Goal: Task Accomplishment & Management: Complete application form

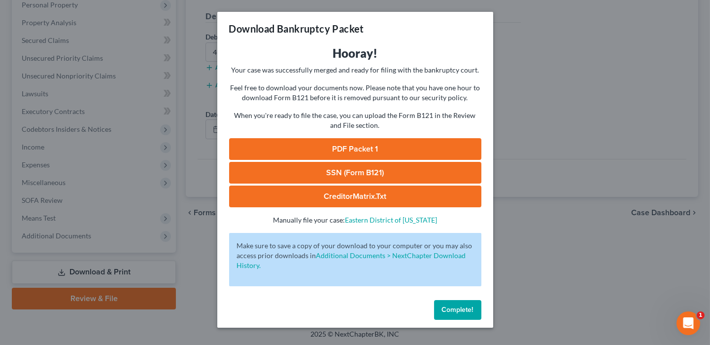
click at [452, 319] on div "Complete!" at bounding box center [355, 312] width 276 height 32
click at [476, 302] on button "Complete!" at bounding box center [457, 310] width 47 height 20
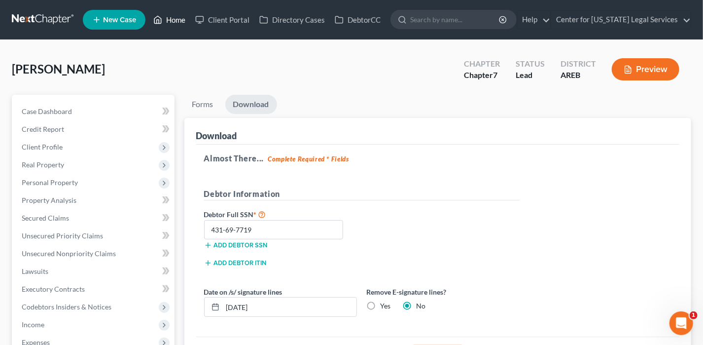
click at [174, 17] on link "Home" at bounding box center [169, 20] width 42 height 18
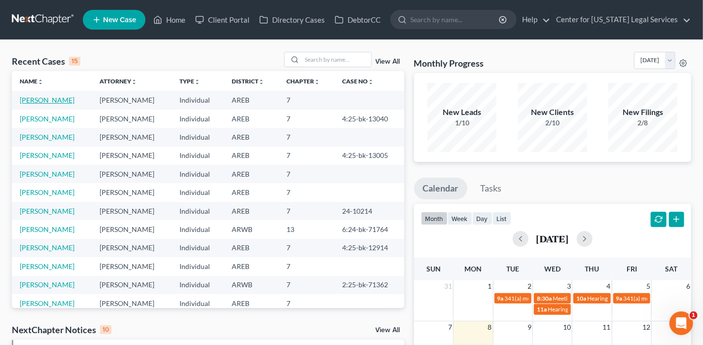
click at [44, 102] on link "[PERSON_NAME]" at bounding box center [47, 100] width 55 height 8
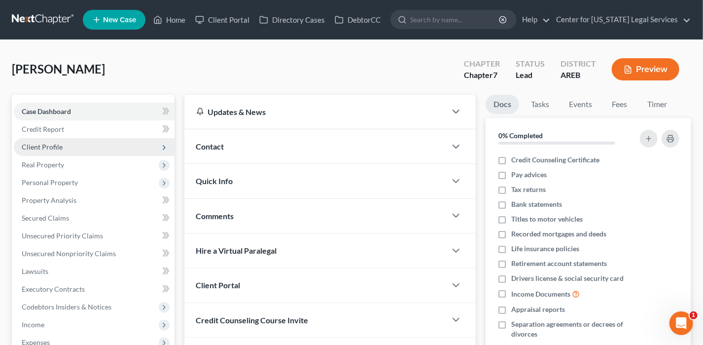
click at [50, 142] on span "Client Profile" at bounding box center [42, 146] width 41 height 8
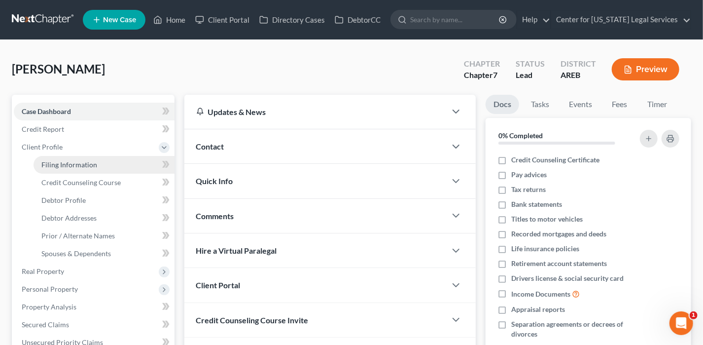
click at [87, 160] on span "Filing Information" at bounding box center [69, 164] width 56 height 8
select select "1"
select select "0"
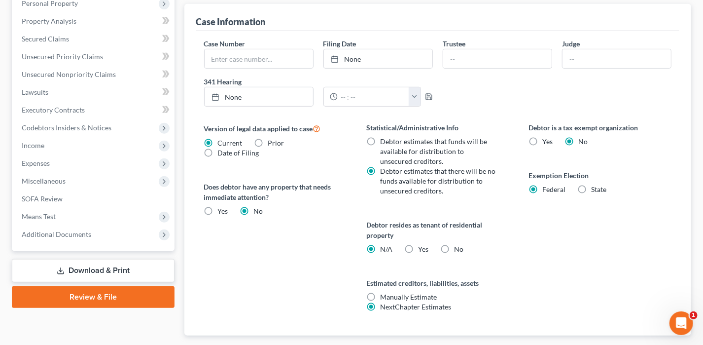
scroll to position [343, 0]
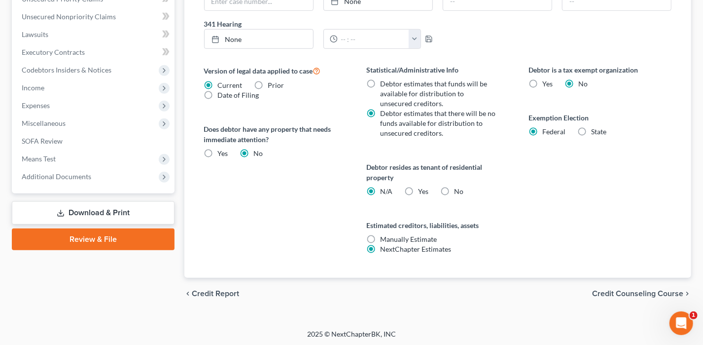
click at [648, 289] on span "Credit Counseling Course" at bounding box center [637, 293] width 91 height 8
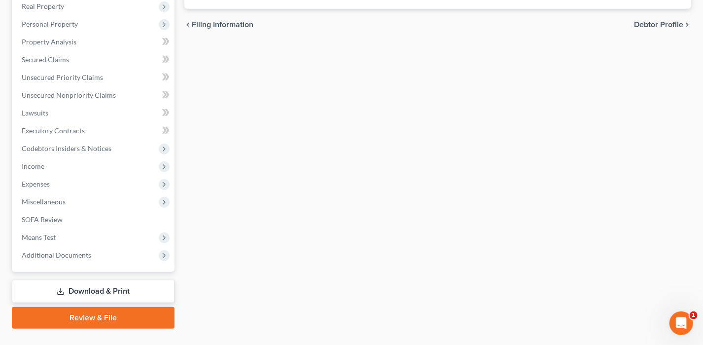
scroll to position [284, 0]
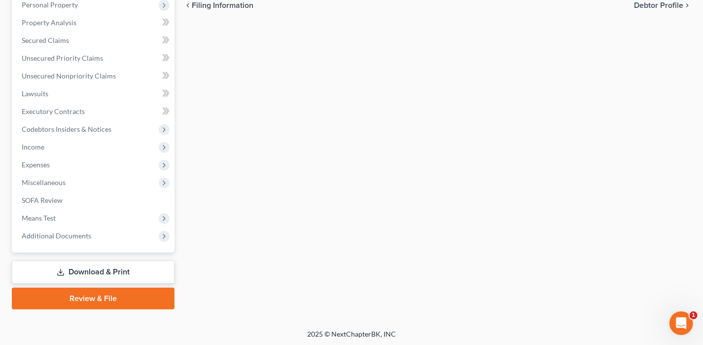
click at [102, 295] on link "Review & File" at bounding box center [93, 298] width 163 height 22
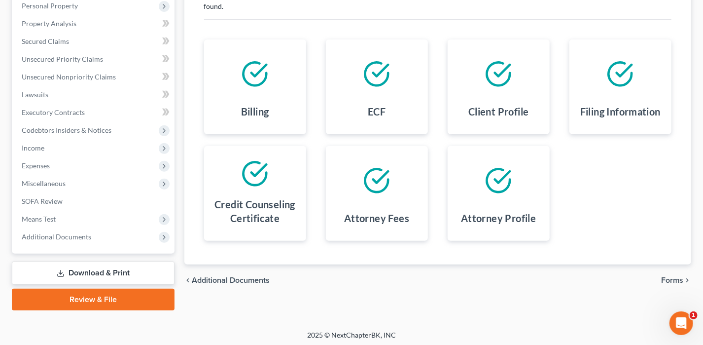
scroll to position [177, 0]
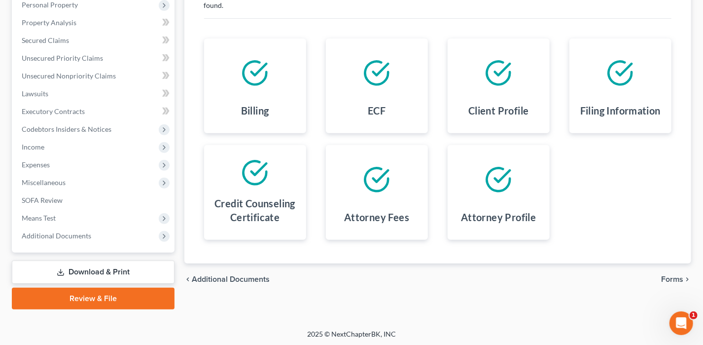
click at [679, 275] on span "Forms" at bounding box center [672, 279] width 22 height 8
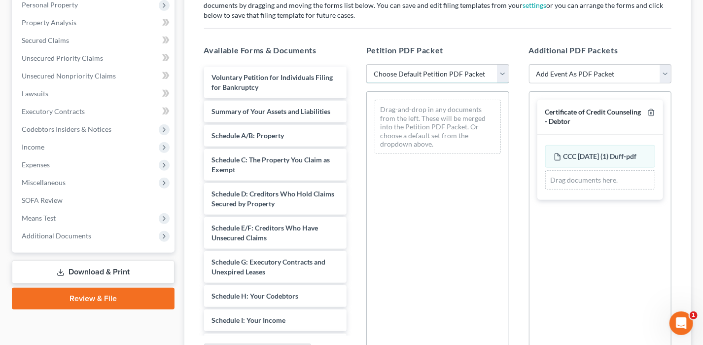
click at [431, 77] on select "Choose Default Petition PDF Packet Complete Bankruptcy Petition (all forms and …" at bounding box center [437, 74] width 143 height 20
select select "0"
click at [366, 64] on select "Choose Default Petition PDF Packet Complete Bankruptcy Petition (all forms and …" at bounding box center [437, 74] width 143 height 20
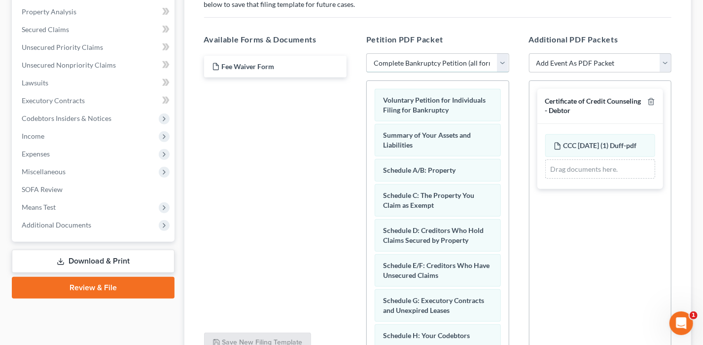
scroll to position [276, 0]
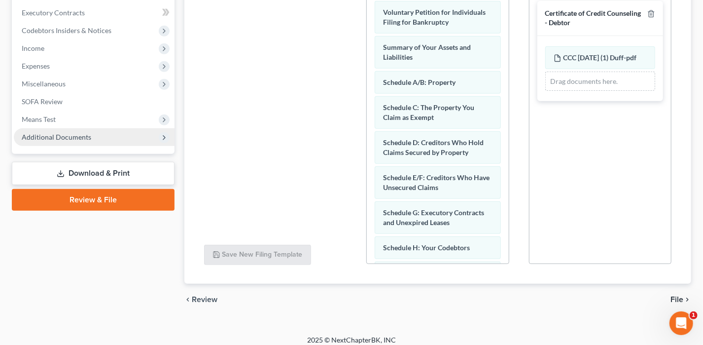
click at [59, 141] on span "Additional Documents" at bounding box center [94, 137] width 161 height 18
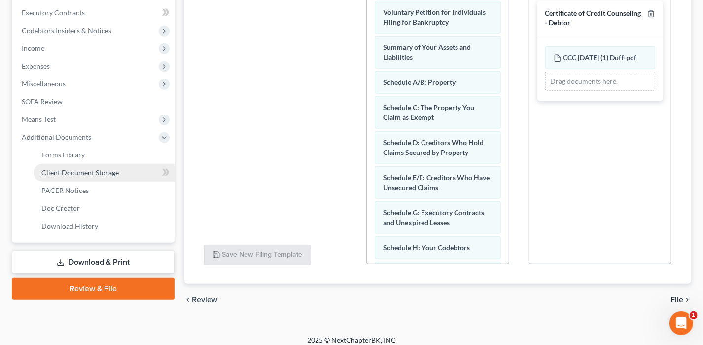
click at [82, 177] on link "Client Document Storage" at bounding box center [104, 173] width 141 height 18
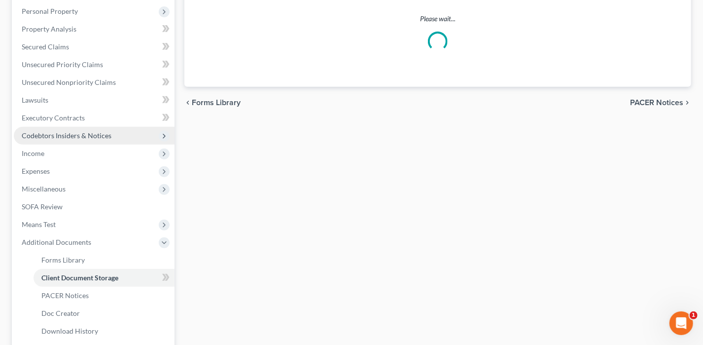
select select "0"
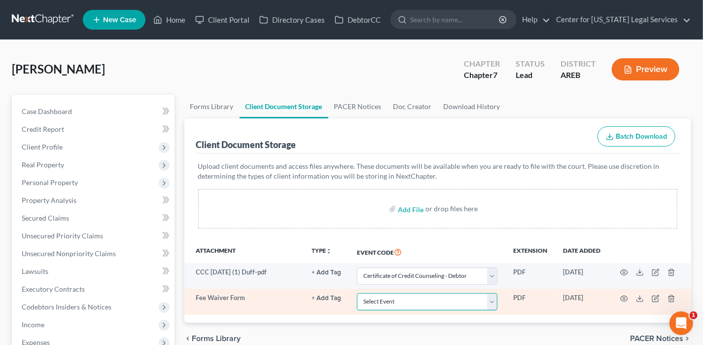
click at [369, 299] on select "Select Event Certificate of Credit Counseling - Debtor Certificate of Credit Co…" at bounding box center [427, 301] width 141 height 17
select select "3"
click at [357, 293] on select "Select Event Certificate of Credit Counseling - Debtor Certificate of Credit Co…" at bounding box center [427, 301] width 141 height 17
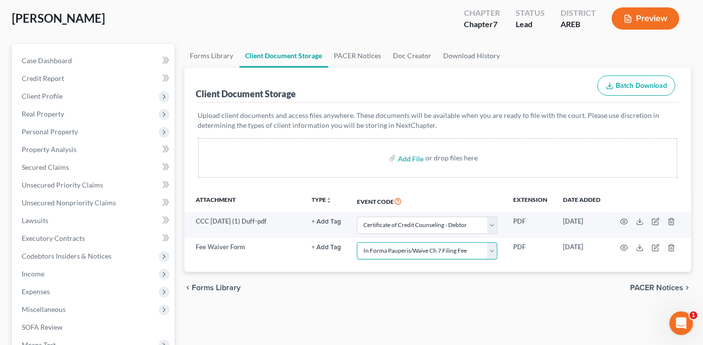
scroll to position [99, 0]
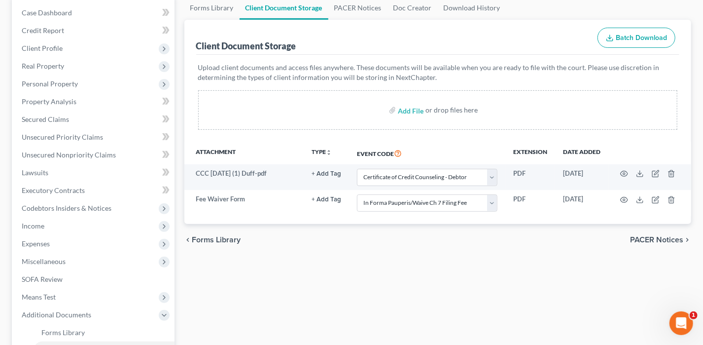
click at [638, 237] on span "PACER Notices" at bounding box center [656, 240] width 53 height 8
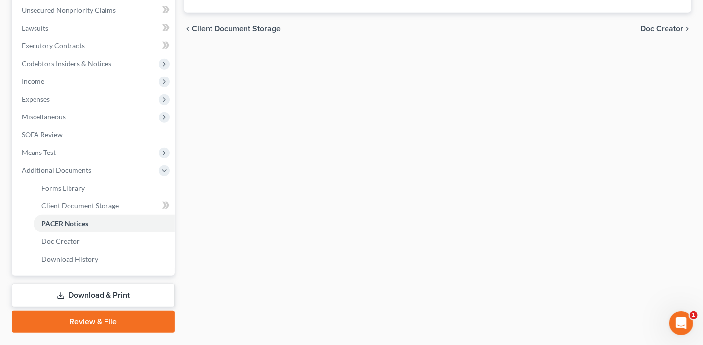
scroll to position [247, 0]
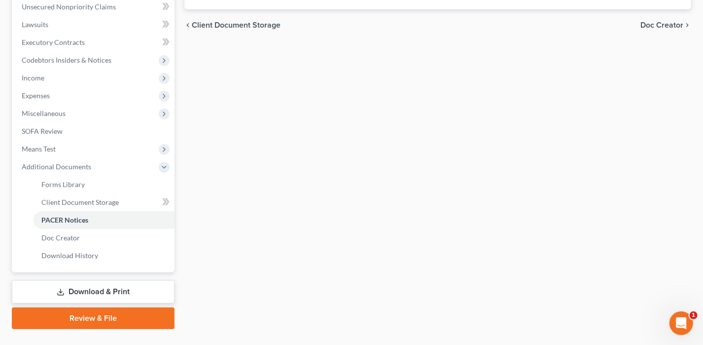
click at [64, 315] on link "Review & File" at bounding box center [93, 318] width 163 height 22
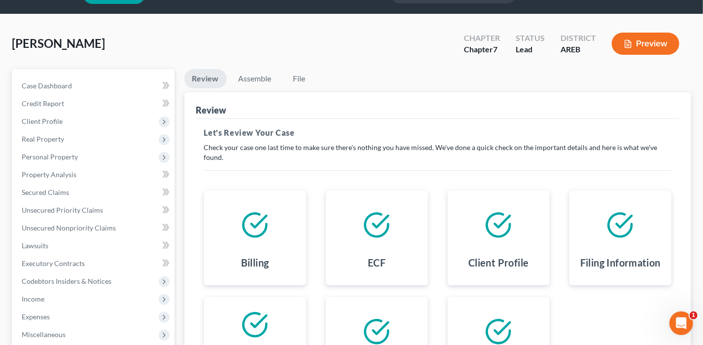
scroll to position [177, 0]
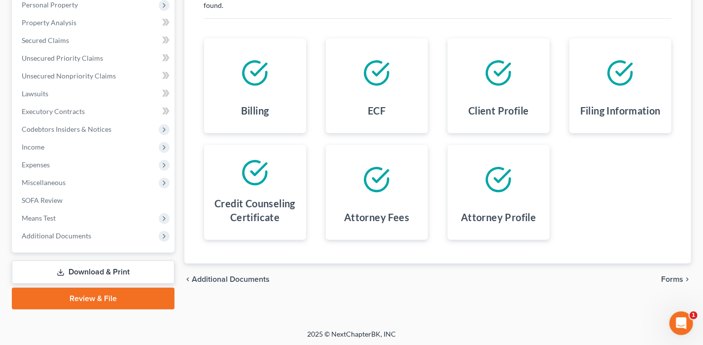
click at [681, 275] on span "Forms" at bounding box center [672, 279] width 22 height 8
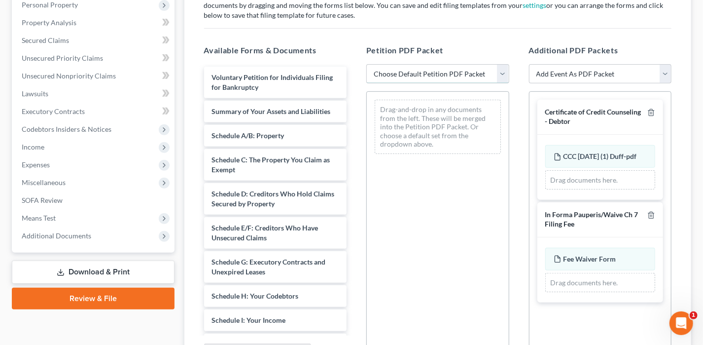
click at [421, 66] on select "Choose Default Petition PDF Packet Complete Bankruptcy Petition (all forms and …" at bounding box center [437, 74] width 143 height 20
select select "0"
click at [366, 64] on select "Choose Default Petition PDF Packet Complete Bankruptcy Petition (all forms and …" at bounding box center [437, 74] width 143 height 20
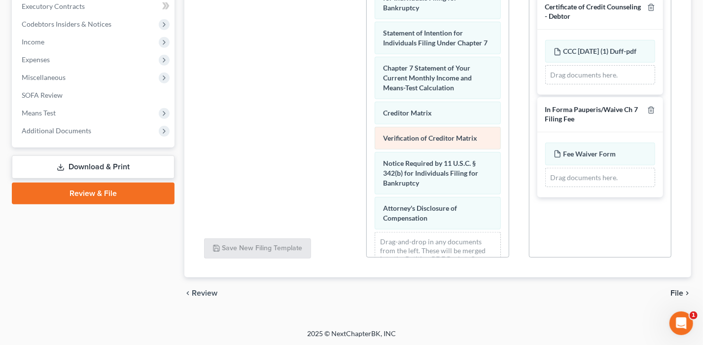
scroll to position [405, 0]
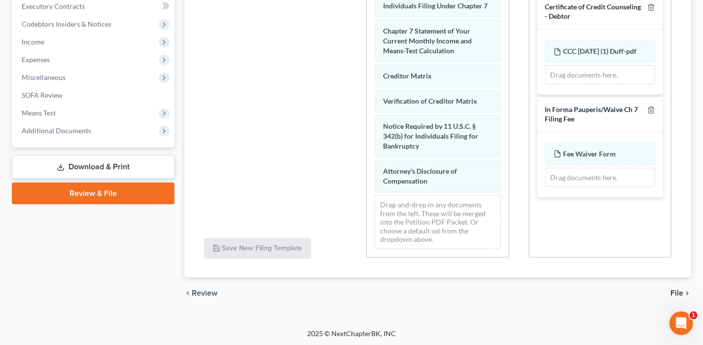
click at [670, 289] on div "chevron_left Review File chevron_right" at bounding box center [437, 293] width 507 height 32
click at [674, 289] on span "File" at bounding box center [676, 293] width 13 height 8
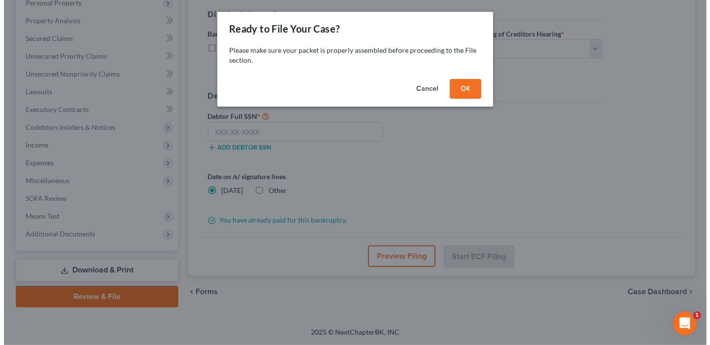
scroll to position [177, 0]
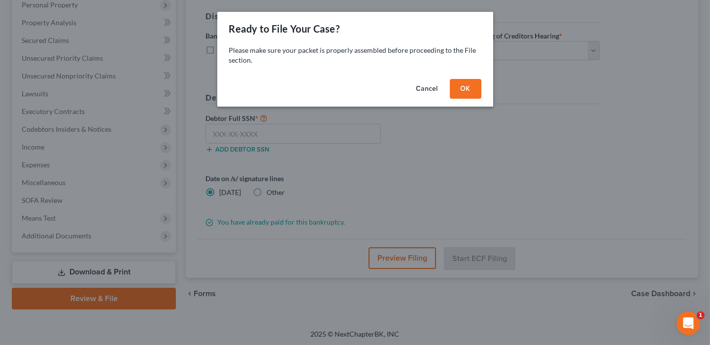
click at [474, 94] on button "OK" at bounding box center [466, 89] width 32 height 20
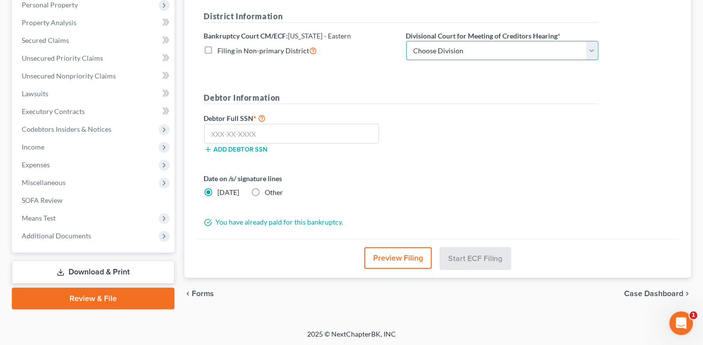
click at [421, 48] on select "Choose Division Delta Division Northern Division Central Division" at bounding box center [502, 51] width 192 height 20
select select "2"
click at [406, 41] on select "Choose Division Delta Division Northern Division Central Division" at bounding box center [502, 51] width 192 height 20
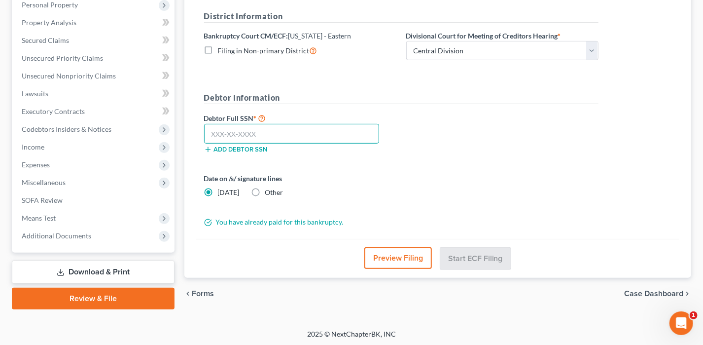
click at [250, 128] on input "text" at bounding box center [292, 134] width 176 height 20
type input "431-69-7719"
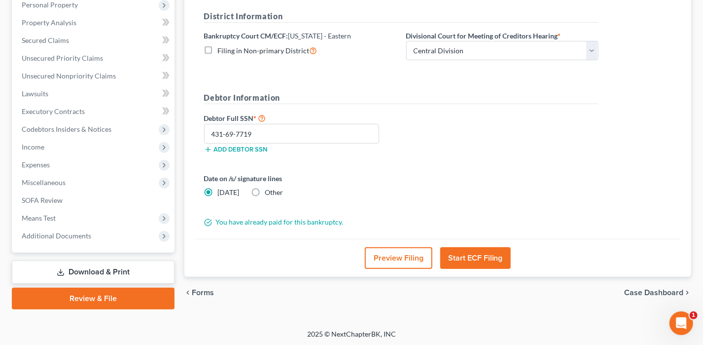
click at [473, 258] on button "Start ECF Filing" at bounding box center [475, 258] width 71 height 22
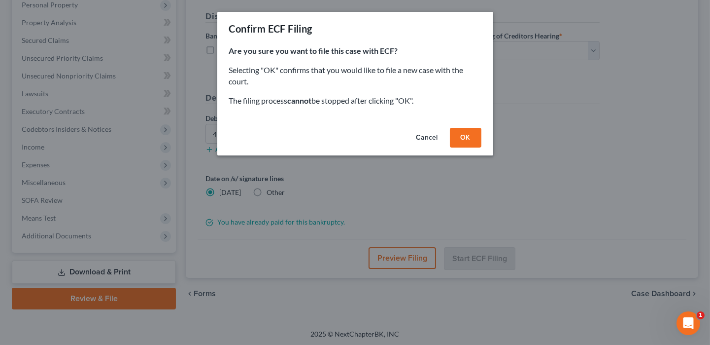
click at [465, 140] on button "OK" at bounding box center [466, 138] width 32 height 20
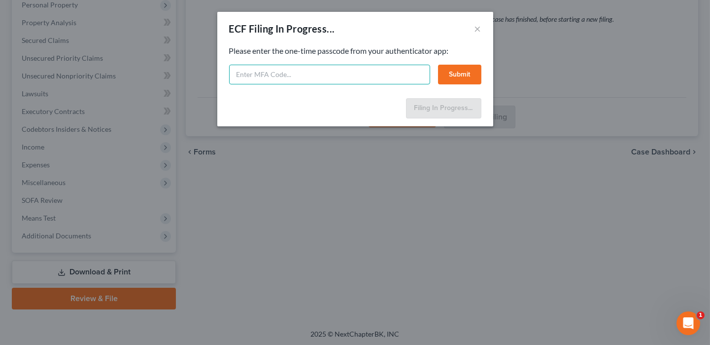
click at [283, 79] on input "text" at bounding box center [329, 75] width 201 height 20
type input "114981"
click at [477, 75] on button "Submit" at bounding box center [459, 75] width 43 height 20
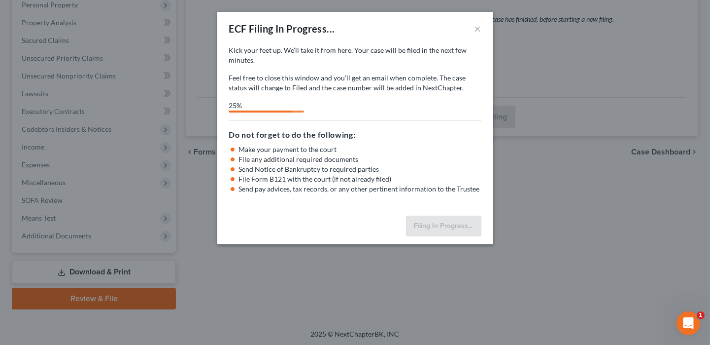
select select "2"
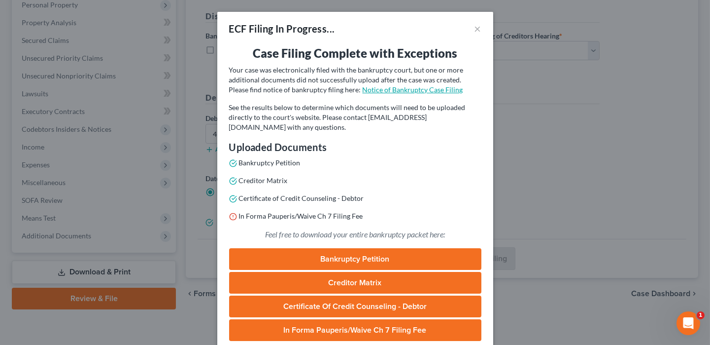
click at [363, 90] on link "Notice of Bankruptcy Case Filing" at bounding box center [413, 89] width 101 height 8
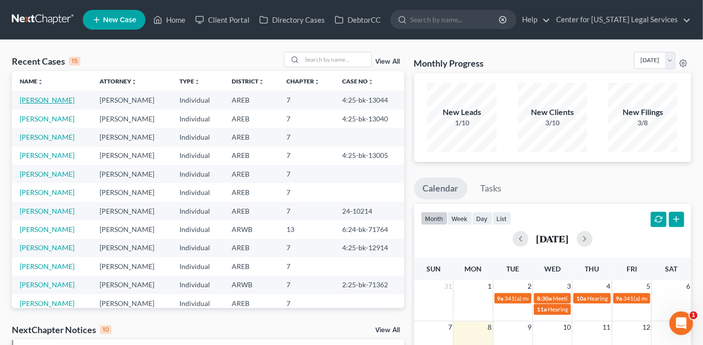
click at [30, 96] on link "[PERSON_NAME]" at bounding box center [47, 100] width 55 height 8
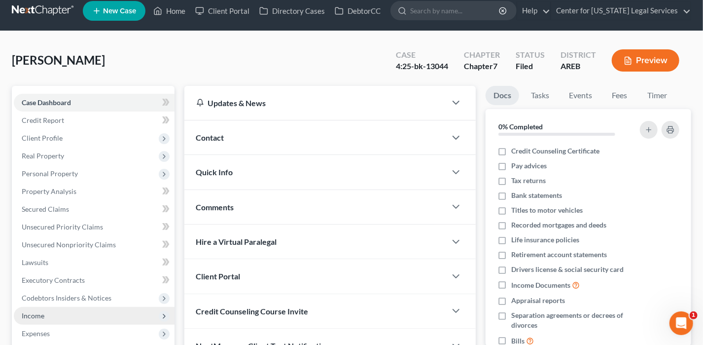
scroll to position [148, 0]
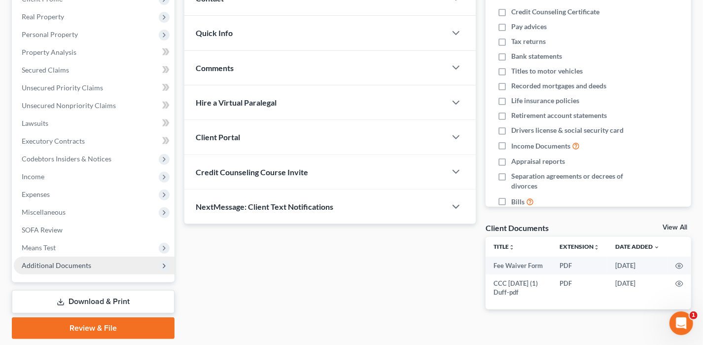
click at [65, 261] on span "Additional Documents" at bounding box center [57, 265] width 70 height 8
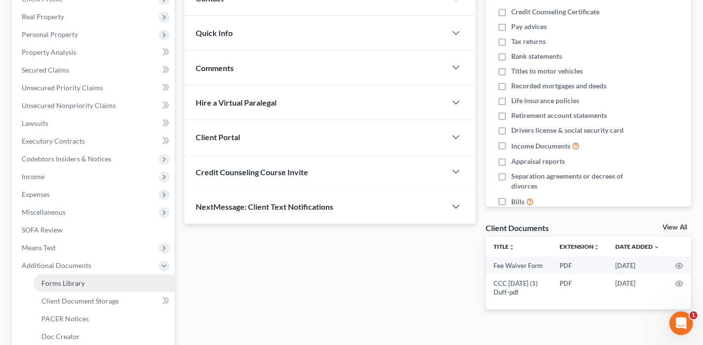
click at [85, 287] on link "Forms Library" at bounding box center [104, 283] width 141 height 18
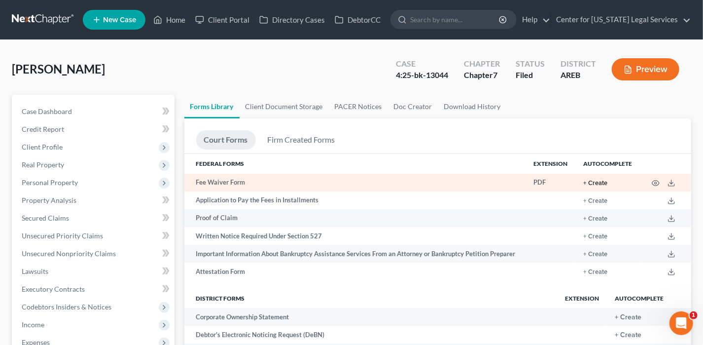
click at [599, 181] on button "+ Create" at bounding box center [595, 183] width 24 height 6
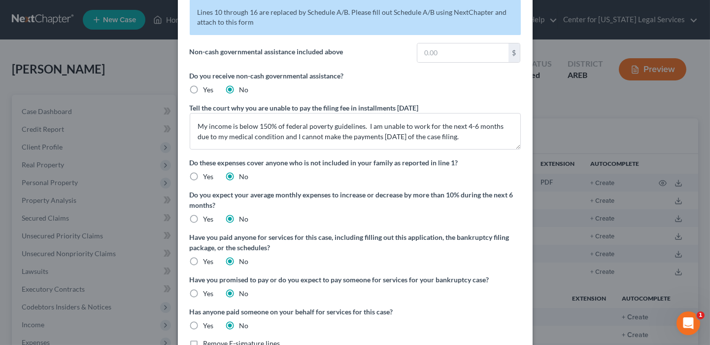
scroll to position [110, 0]
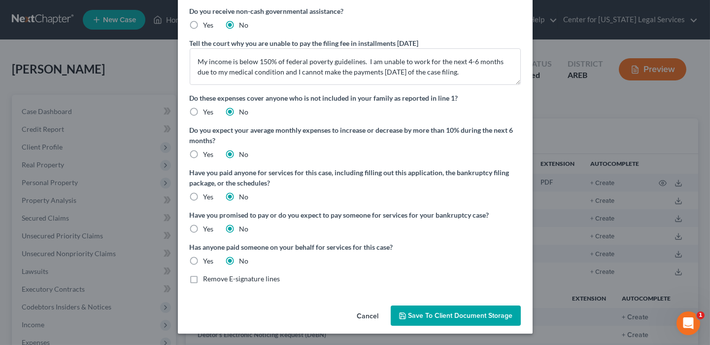
click at [427, 315] on span "Save to Client Document Storage" at bounding box center [461, 315] width 105 height 8
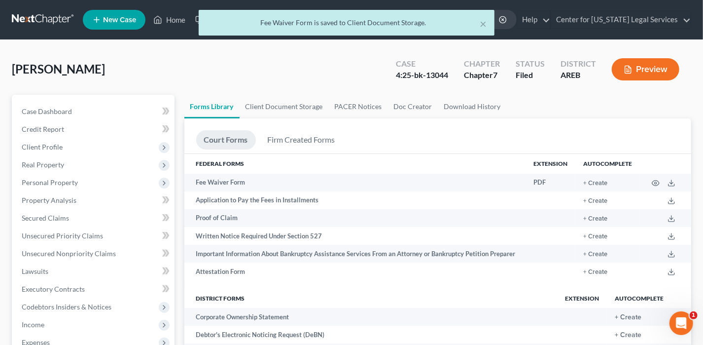
scroll to position [267, 0]
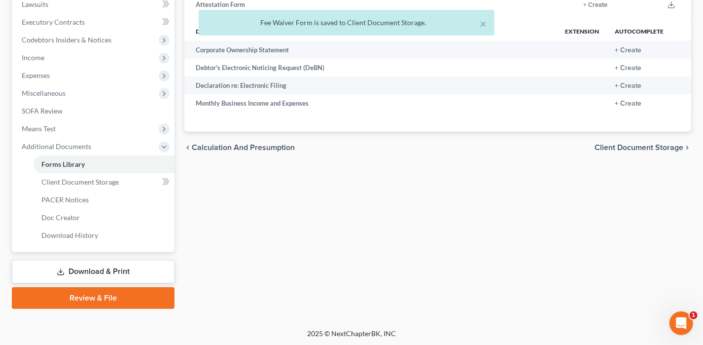
click at [91, 263] on link "Download & Print" at bounding box center [93, 271] width 163 height 23
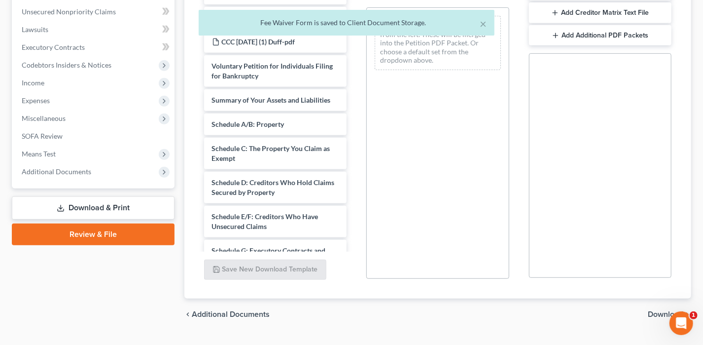
scroll to position [247, 0]
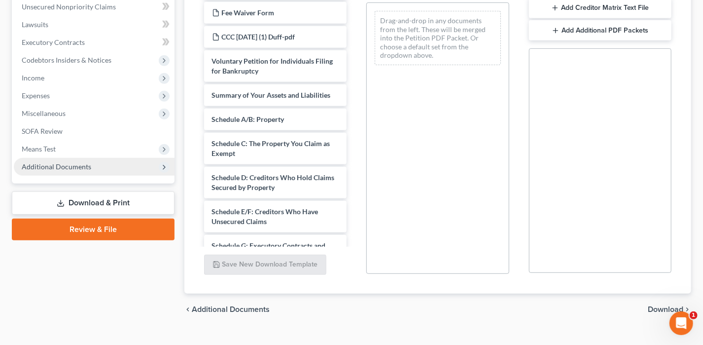
click at [60, 168] on span "Additional Documents" at bounding box center [57, 166] width 70 height 8
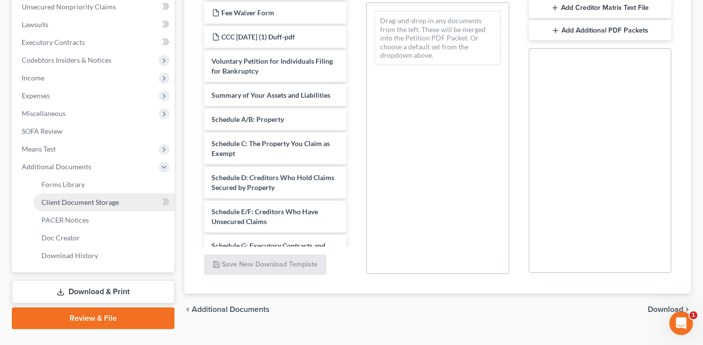
click at [86, 201] on span "Client Document Storage" at bounding box center [79, 202] width 77 height 8
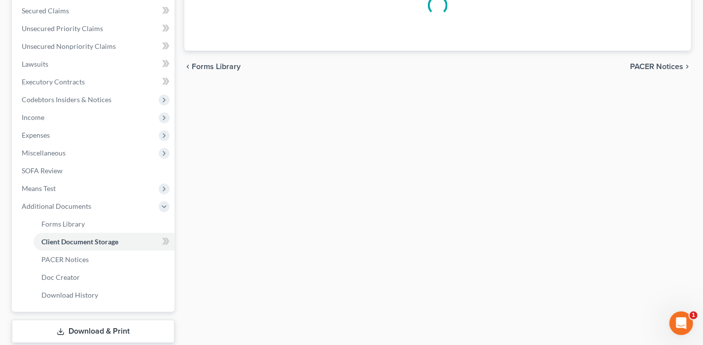
scroll to position [118, 0]
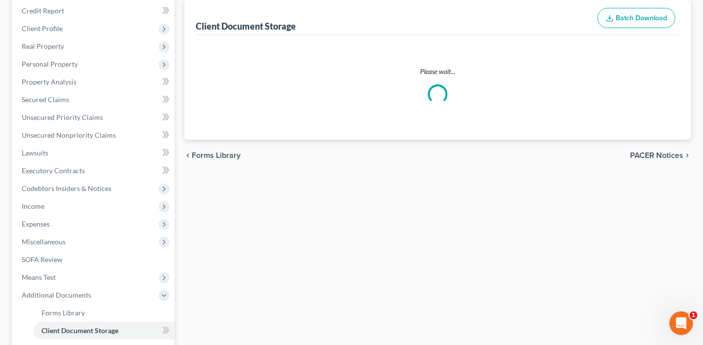
select select "0"
select select "3"
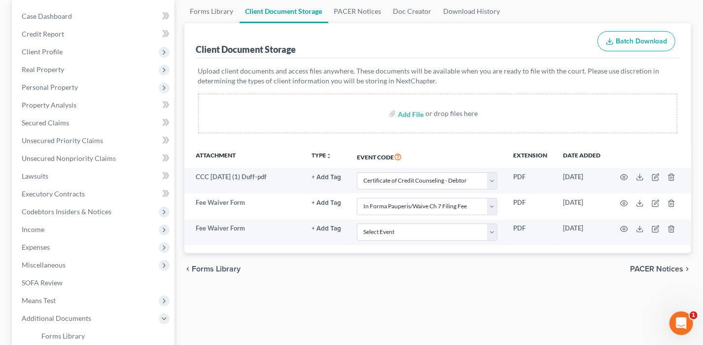
scroll to position [99, 0]
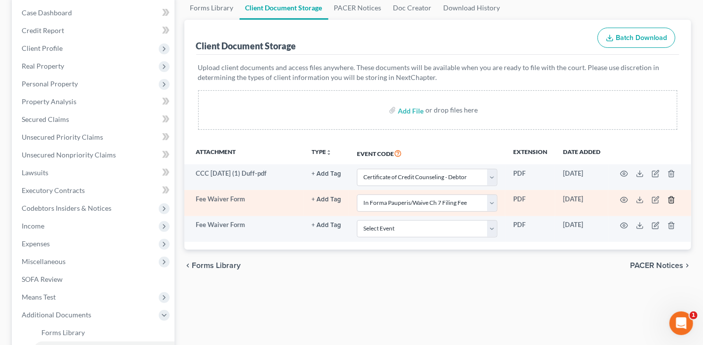
click at [672, 197] on icon "button" at bounding box center [672, 200] width 8 height 8
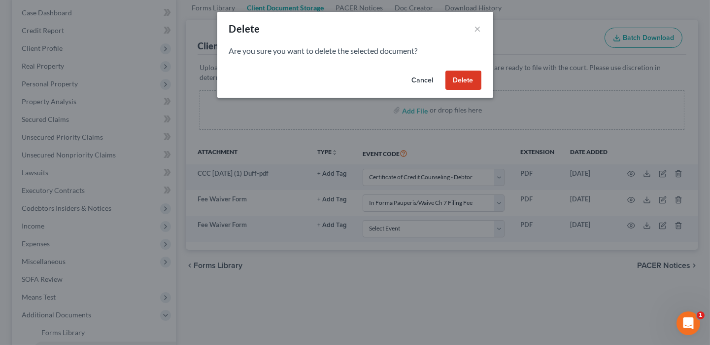
click at [464, 79] on button "Delete" at bounding box center [464, 81] width 36 height 20
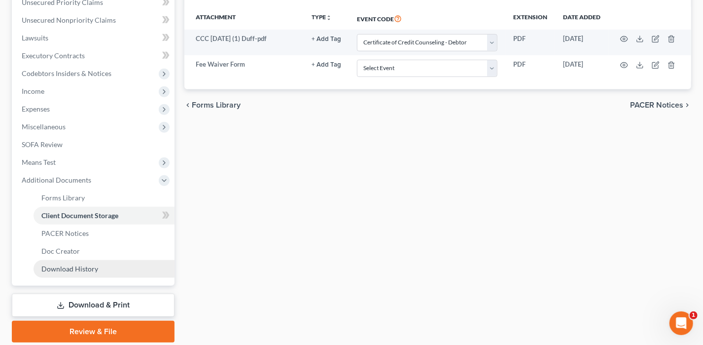
scroll to position [267, 0]
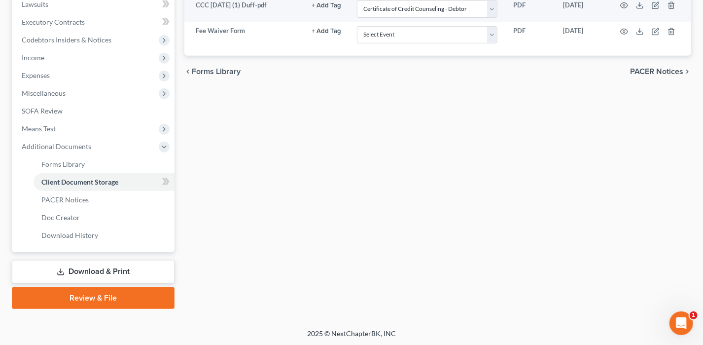
click at [81, 270] on link "Download & Print" at bounding box center [93, 271] width 163 height 23
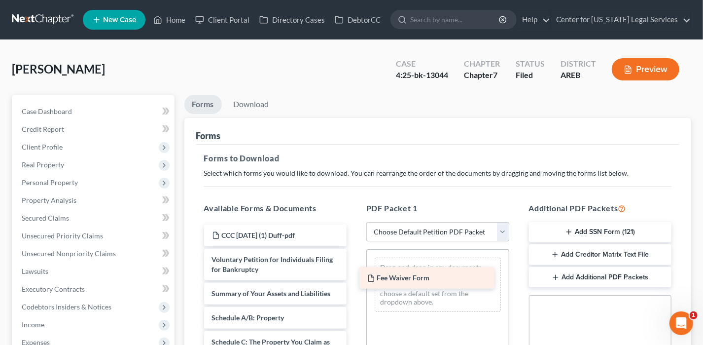
drag, startPoint x: 265, startPoint y: 235, endPoint x: 420, endPoint y: 279, distance: 160.9
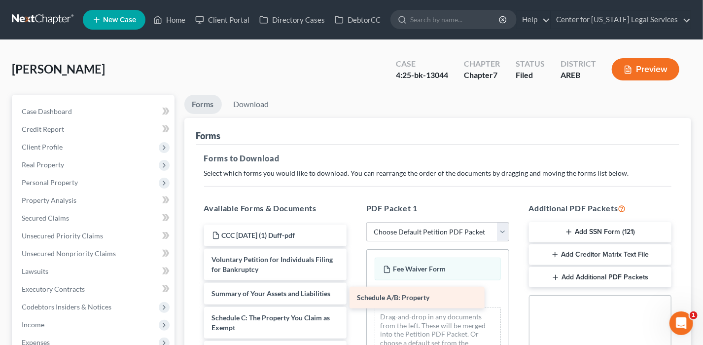
drag, startPoint x: 307, startPoint y: 315, endPoint x: 446, endPoint y: 296, distance: 140.3
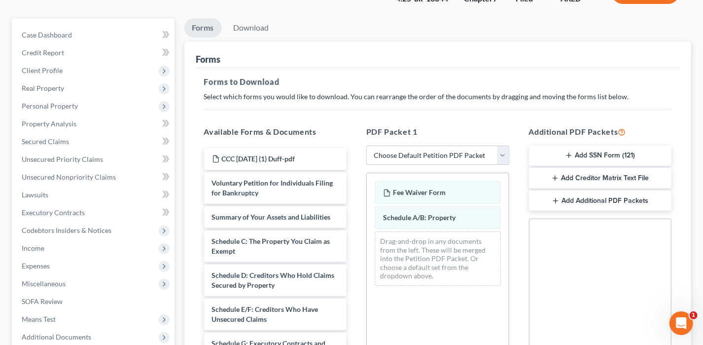
scroll to position [247, 0]
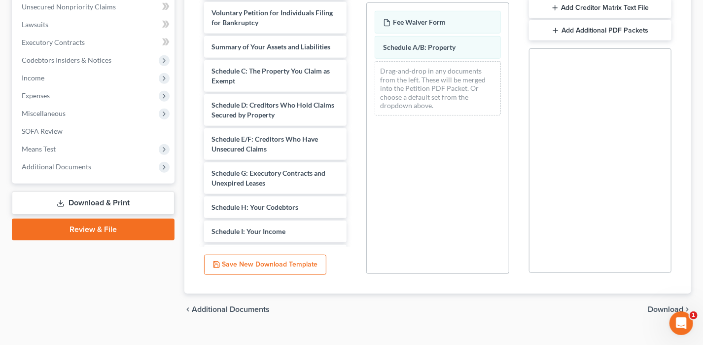
click at [660, 306] on span "Download" at bounding box center [665, 309] width 35 height 8
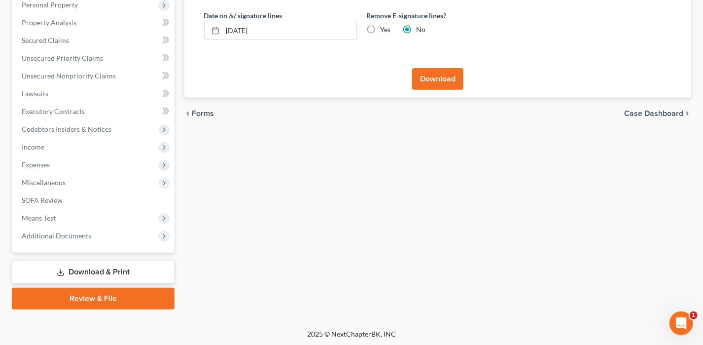
scroll to position [79, 0]
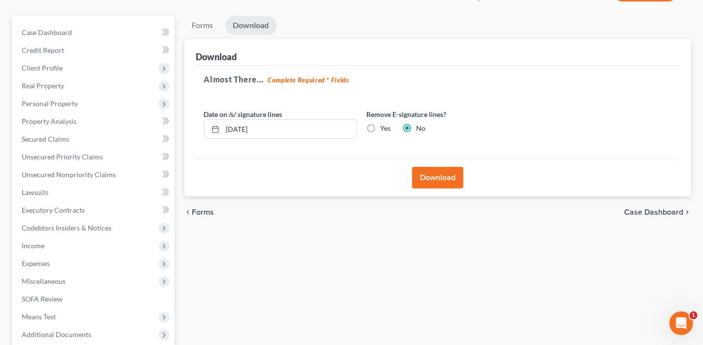
click at [448, 171] on button "Download" at bounding box center [437, 178] width 51 height 22
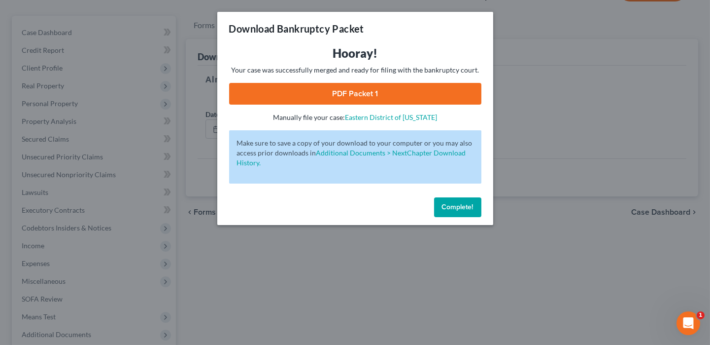
click at [410, 100] on link "PDF Packet 1" at bounding box center [355, 94] width 252 height 22
click at [442, 191] on div "Hooray! Your case was successfully merged and ready for filing with the bankrup…" at bounding box center [355, 119] width 276 height 148
click at [450, 214] on button "Complete!" at bounding box center [457, 207] width 47 height 20
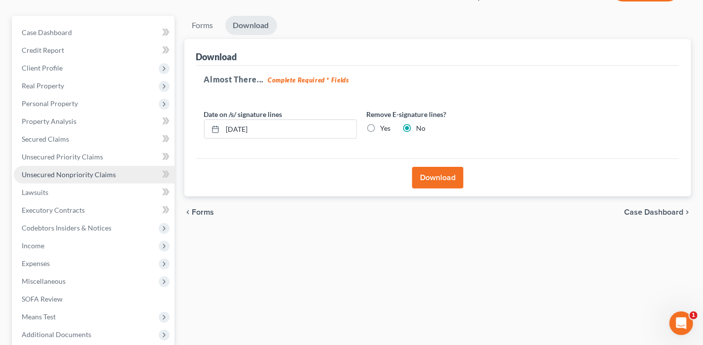
click at [65, 173] on span "Unsecured Nonpriority Claims" at bounding box center [69, 174] width 94 height 8
